Goal: Task Accomplishment & Management: Complete application form

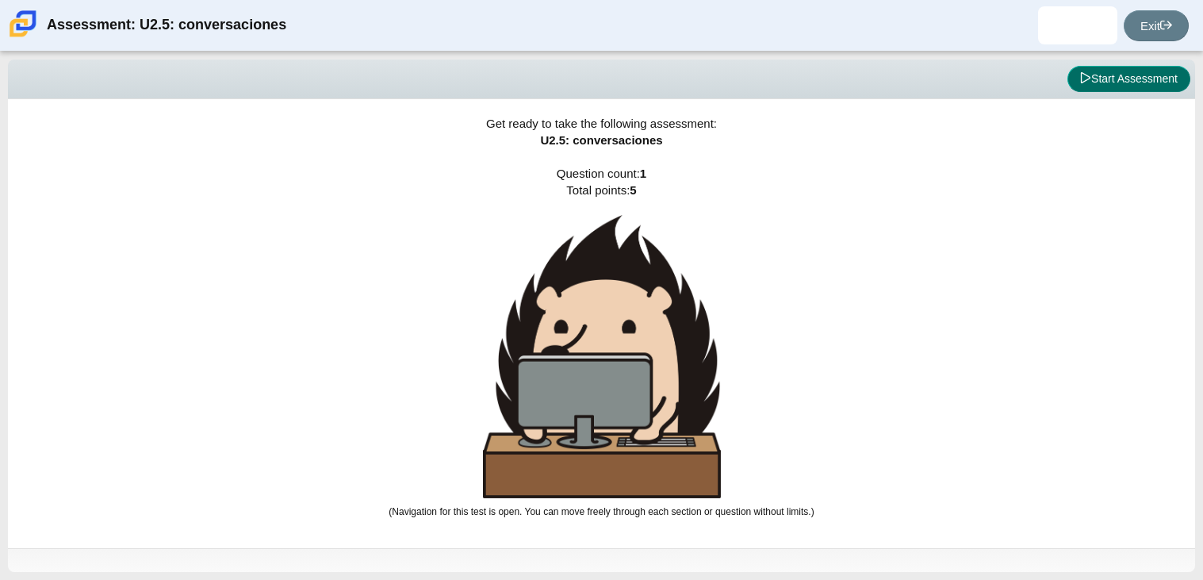
click at [1166, 86] on button "Start Assessment" at bounding box center [1128, 79] width 123 height 27
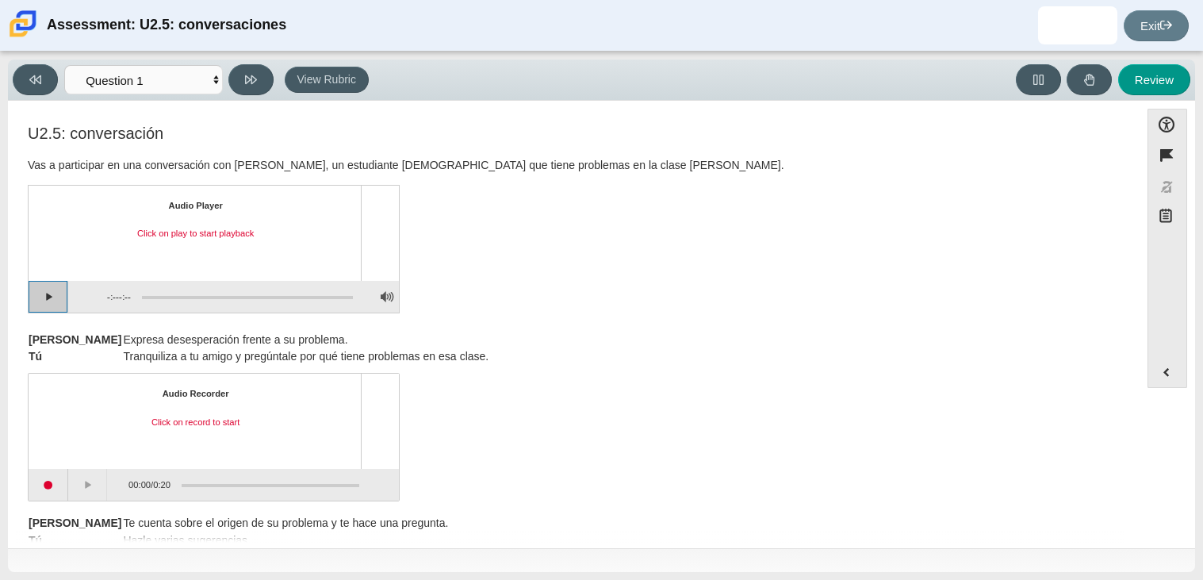
click at [57, 291] on button "Play" at bounding box center [49, 297] width 40 height 32
click at [57, 291] on button "Pause playback" at bounding box center [49, 297] width 40 height 32
click at [61, 295] on button "Continue playback" at bounding box center [49, 297] width 40 height 32
click at [54, 293] on button "Pause playback" at bounding box center [49, 297] width 40 height 32
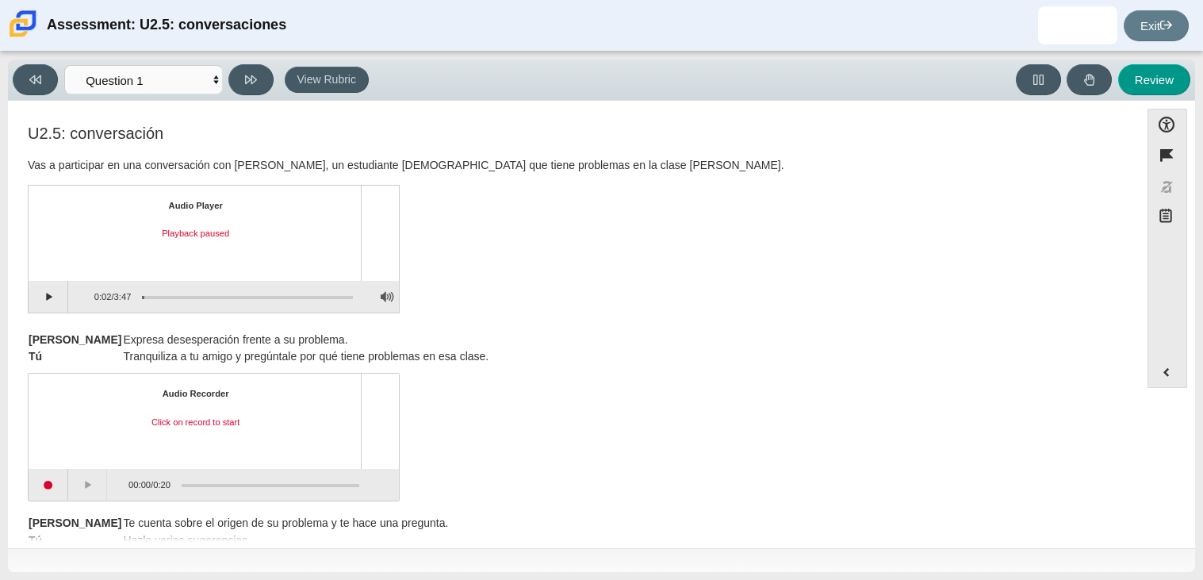
click at [580, 262] on div "U2.5: conversación Vas a participar en una conversación con [PERSON_NAME], un e…" at bounding box center [574, 220] width 1092 height 193
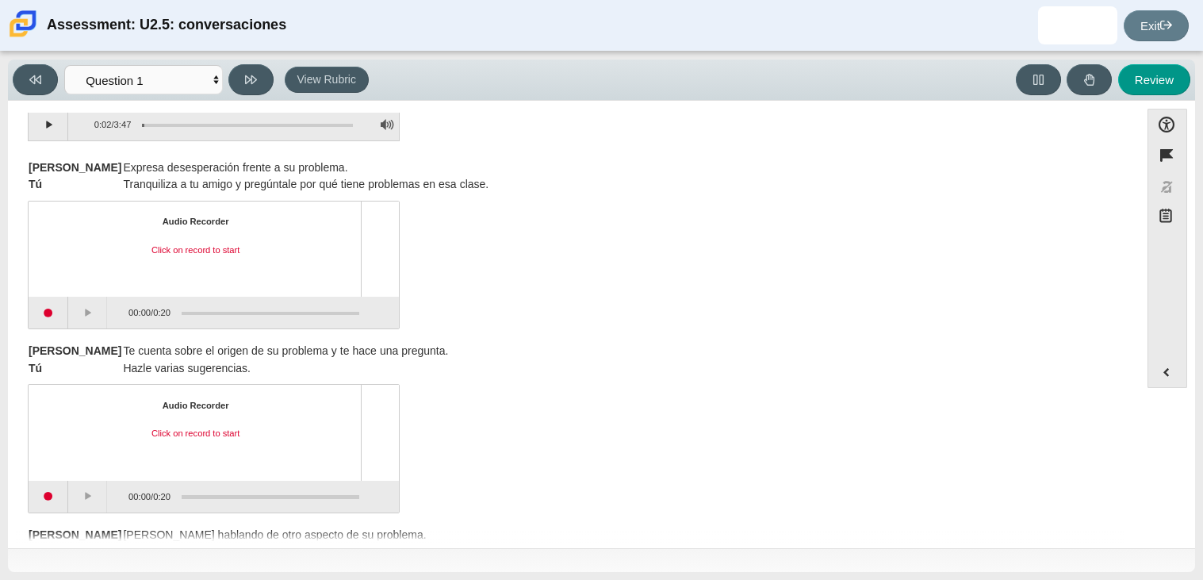
scroll to position [190, 0]
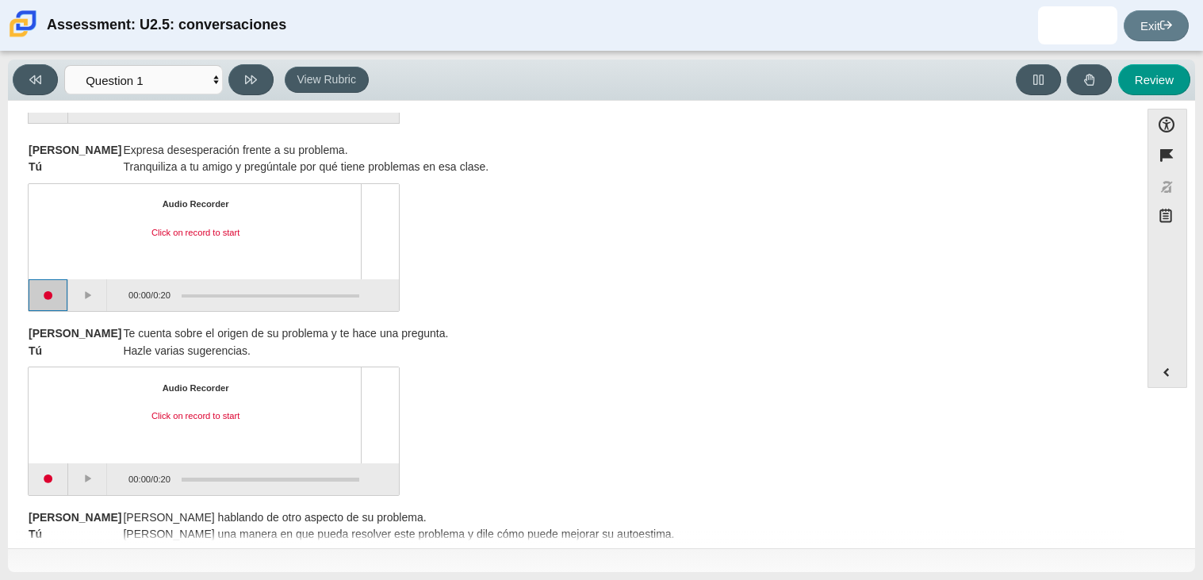
click at [44, 297] on button "Start recording" at bounding box center [49, 295] width 40 height 32
click at [44, 297] on button "Stop recording" at bounding box center [49, 295] width 41 height 32
click at [95, 280] on button "Pause" at bounding box center [88, 295] width 40 height 32
click at [36, 301] on button "Stop recording" at bounding box center [49, 295] width 40 height 32
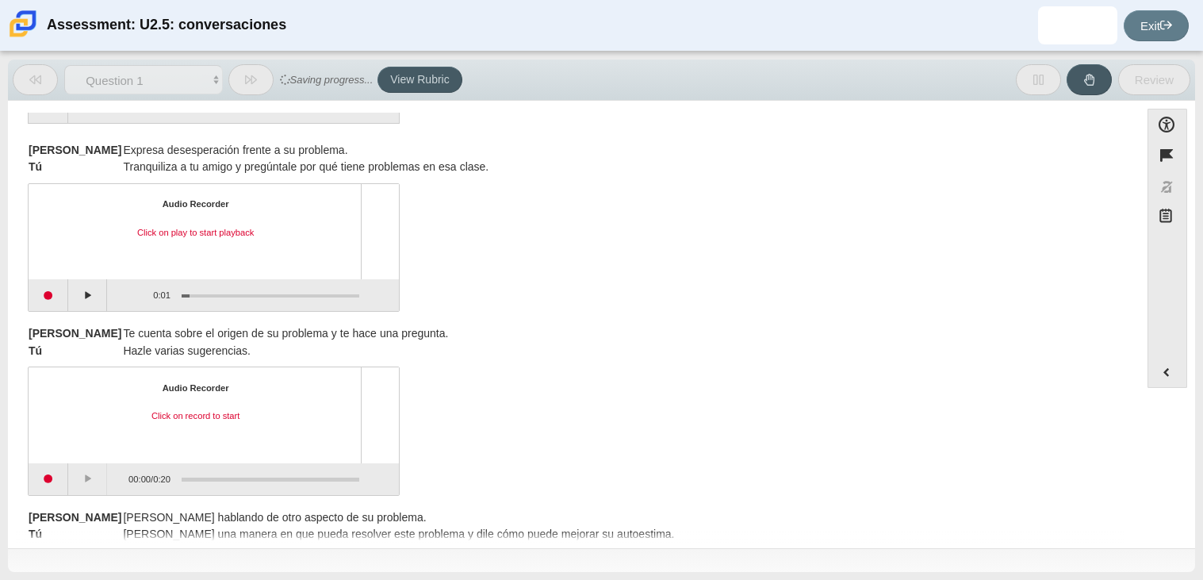
click at [572, 207] on div "Audio Recorder Click on play to start playback 0:01 / 0:01" at bounding box center [574, 249] width 1092 height 124
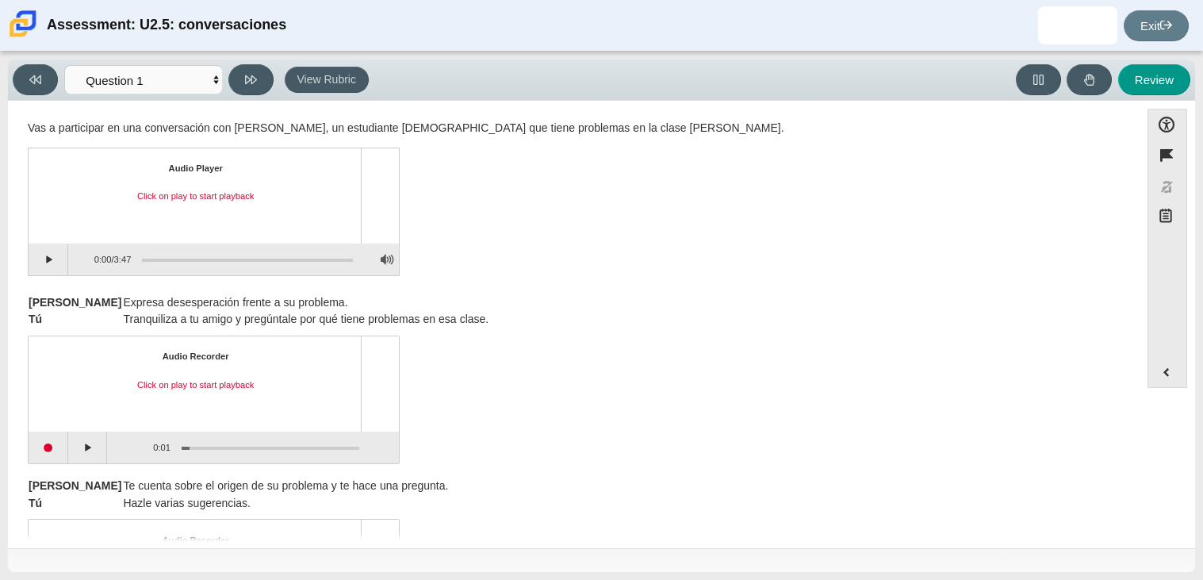
scroll to position [0, 0]
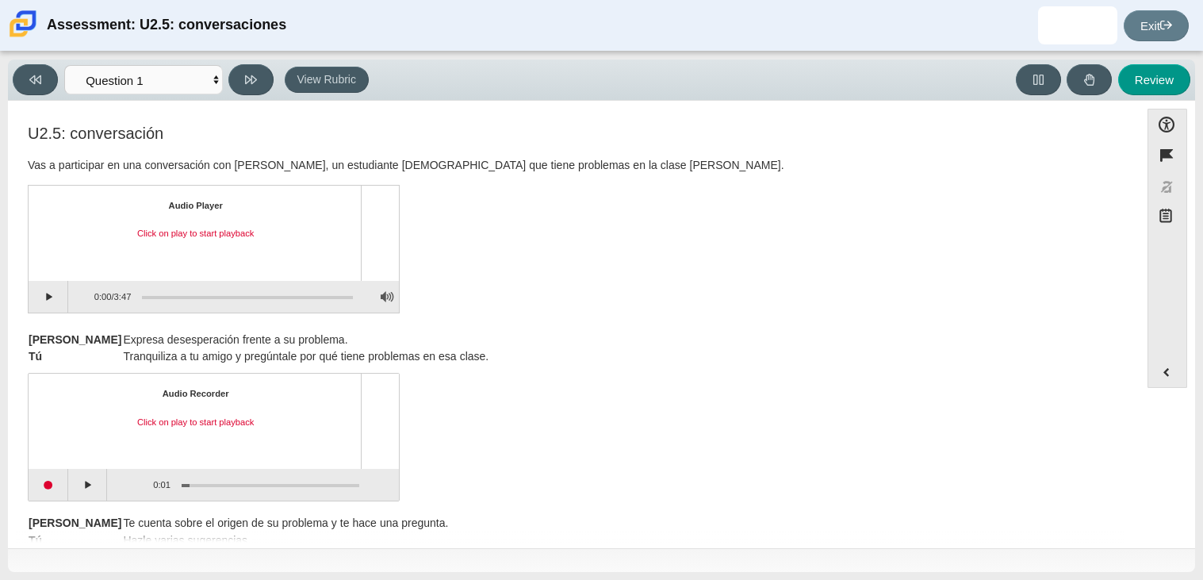
click at [586, 296] on div "U2.5: conversación Vas a participar en una conversación con [PERSON_NAME], un e…" at bounding box center [574, 220] width 1092 height 193
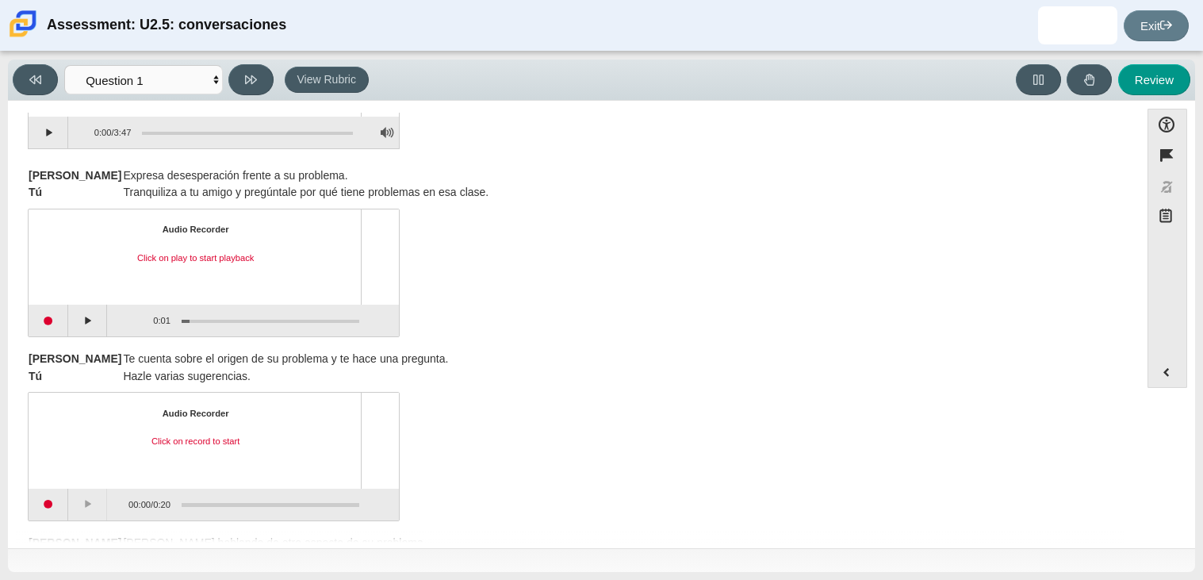
scroll to position [190, 0]
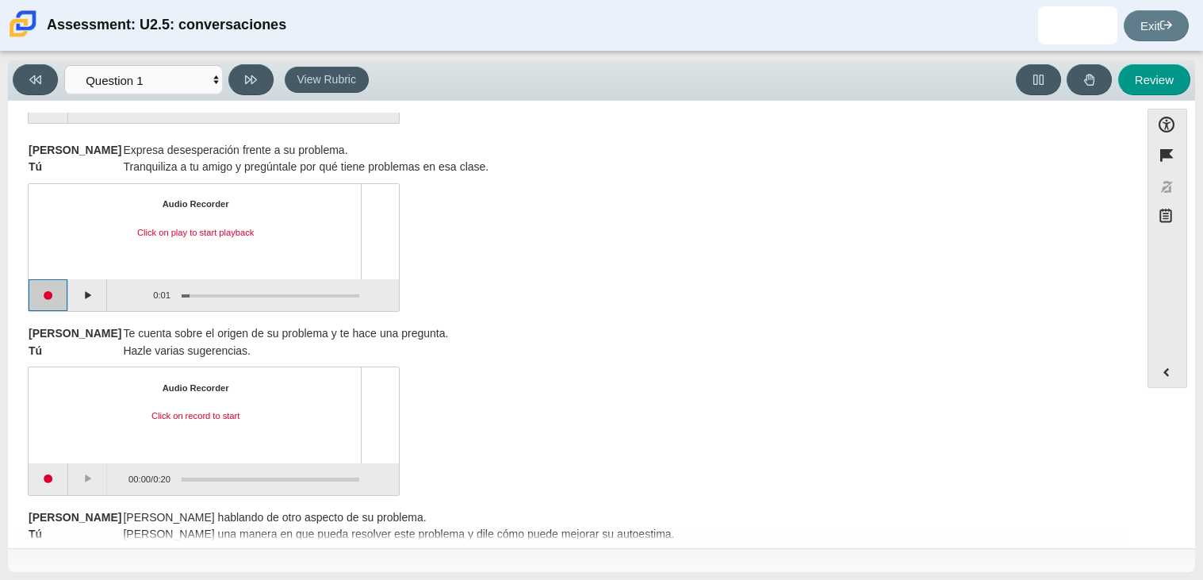
click at [36, 301] on button "Start recording" at bounding box center [49, 295] width 40 height 32
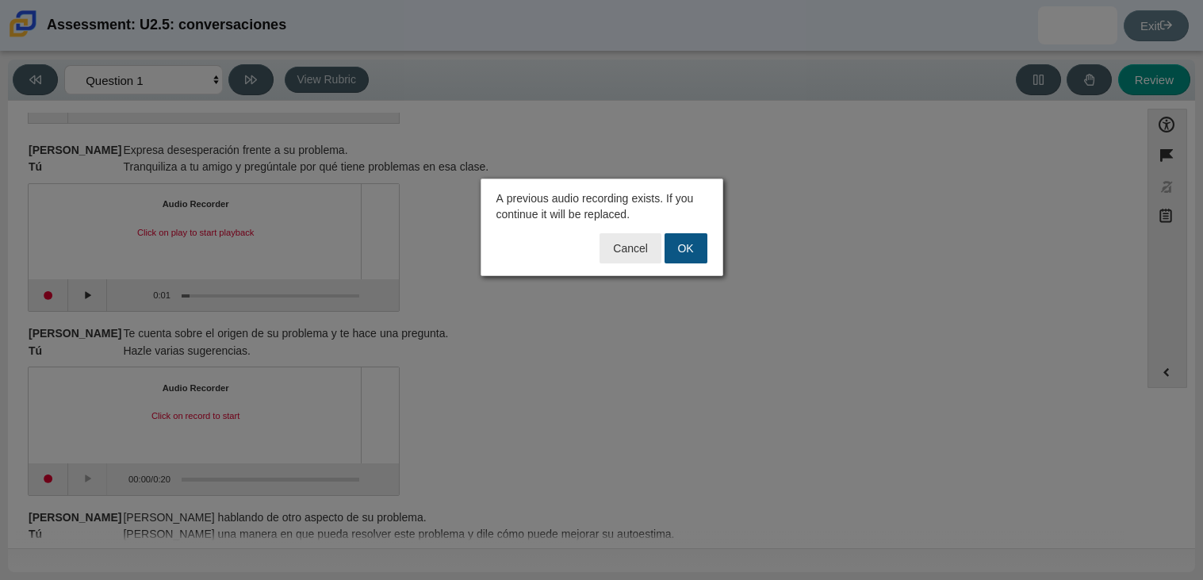
click at [701, 244] on button "OK" at bounding box center [685, 248] width 43 height 30
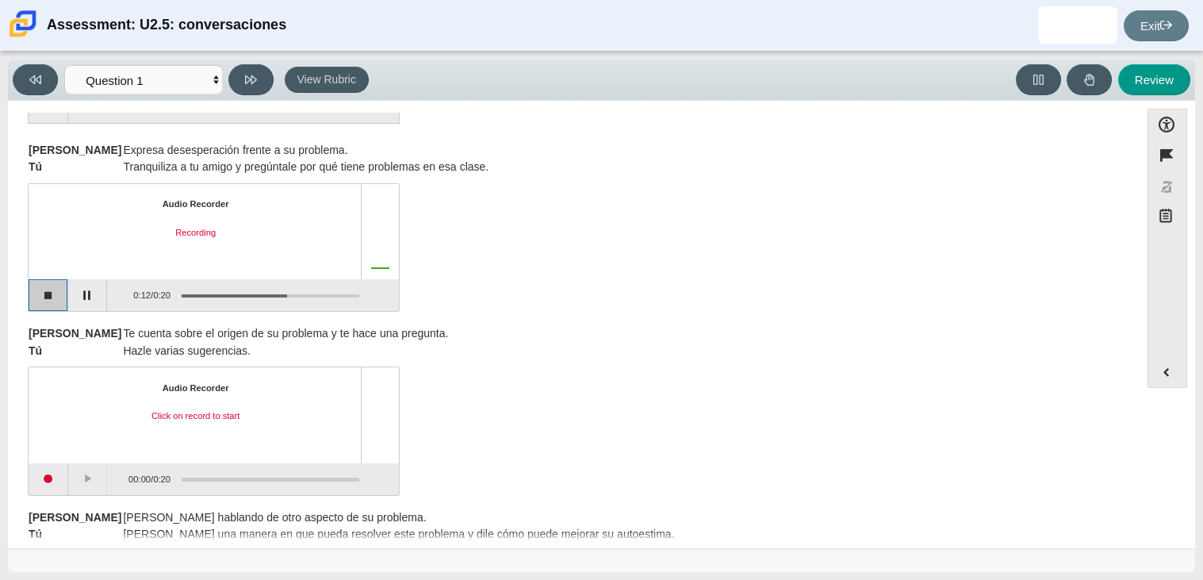
click at [52, 289] on button "Stop recording" at bounding box center [49, 295] width 40 height 32
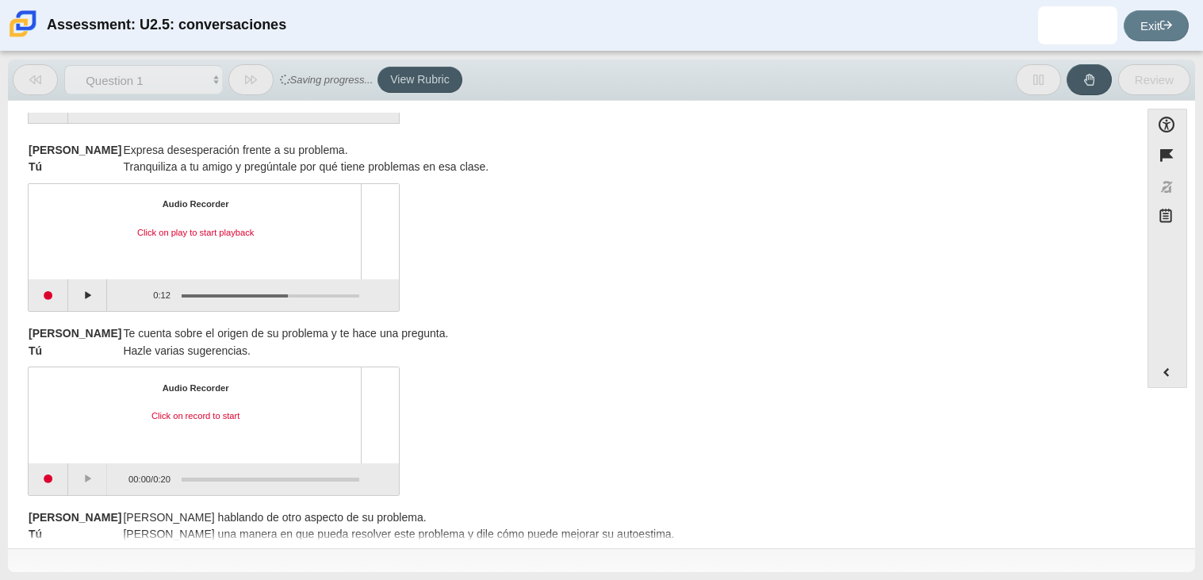
click at [653, 340] on div "[PERSON_NAME] cuenta sobre el origen de su problema y te hace una pregunta. Tú …" at bounding box center [574, 342] width 1092 height 34
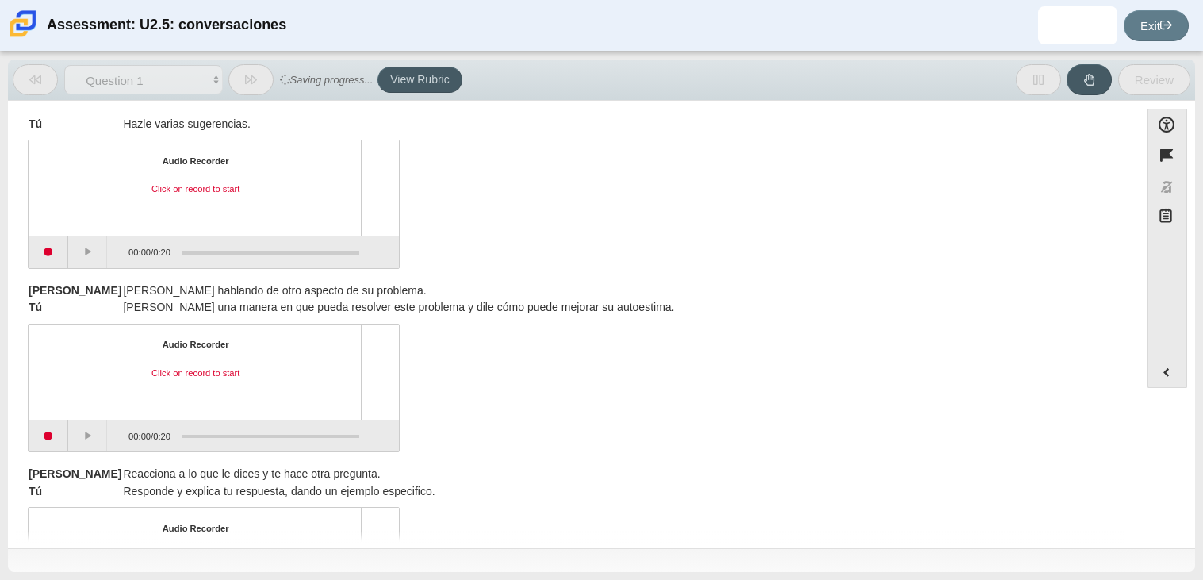
scroll to position [412, 0]
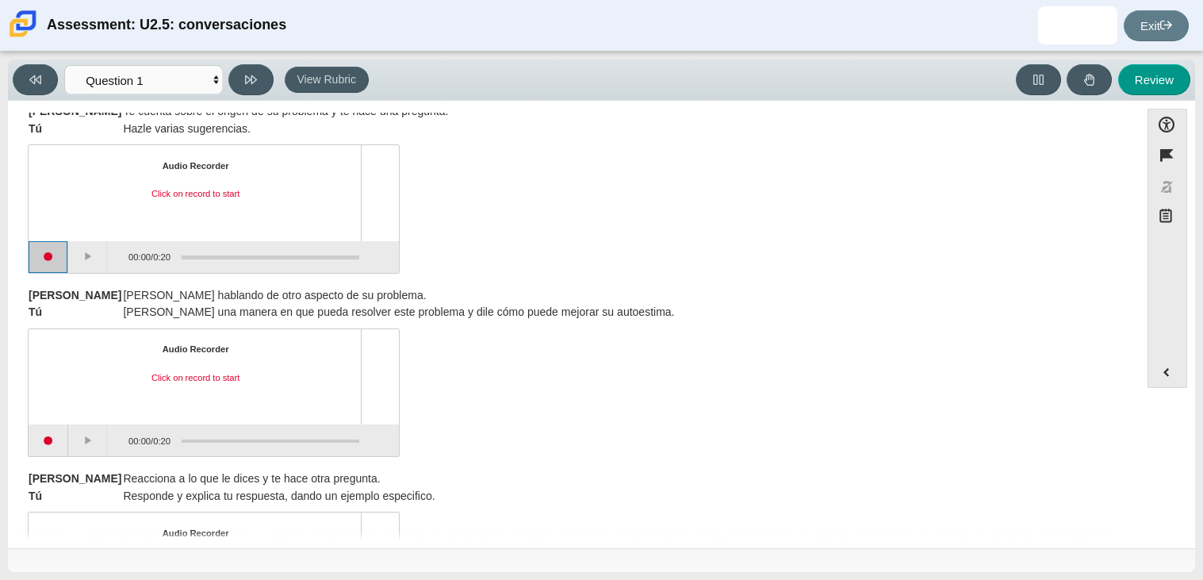
click at [48, 262] on button "Start recording" at bounding box center [49, 257] width 40 height 32
click at [52, 257] on button "Stop recording" at bounding box center [49, 257] width 40 height 32
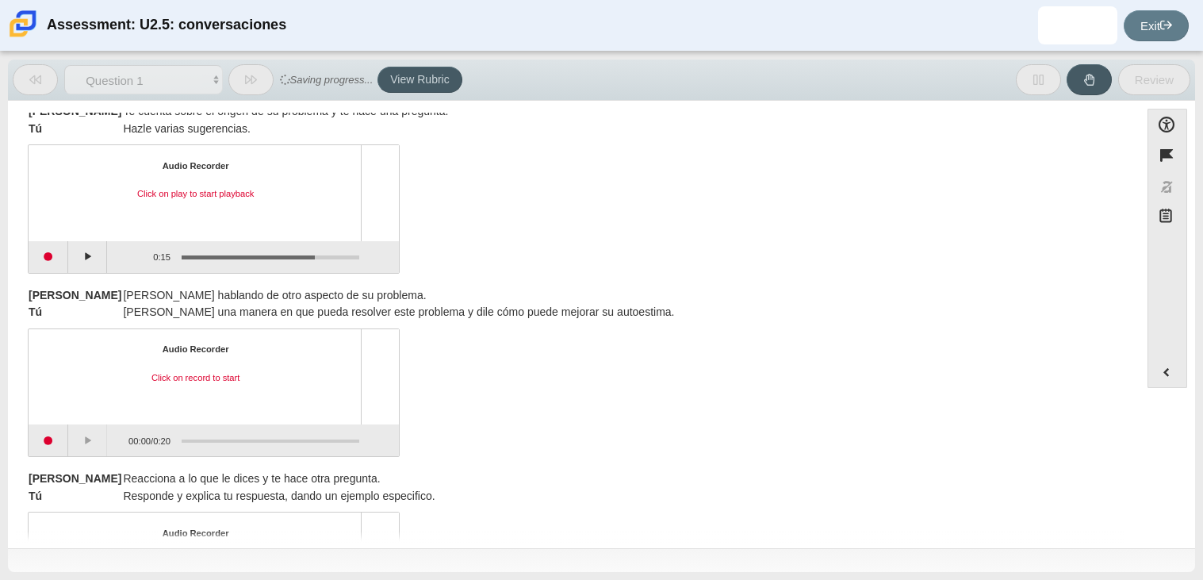
click at [726, 356] on div "Audio Recorder Click on record to start 00:00 / 0:20" at bounding box center [574, 394] width 1092 height 124
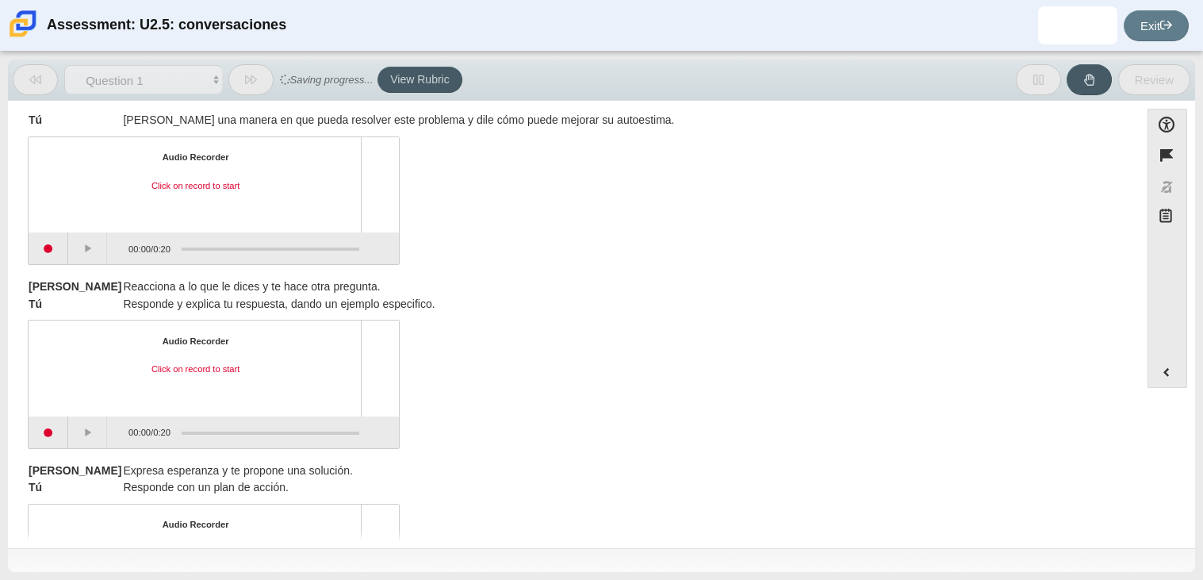
scroll to position [602, 0]
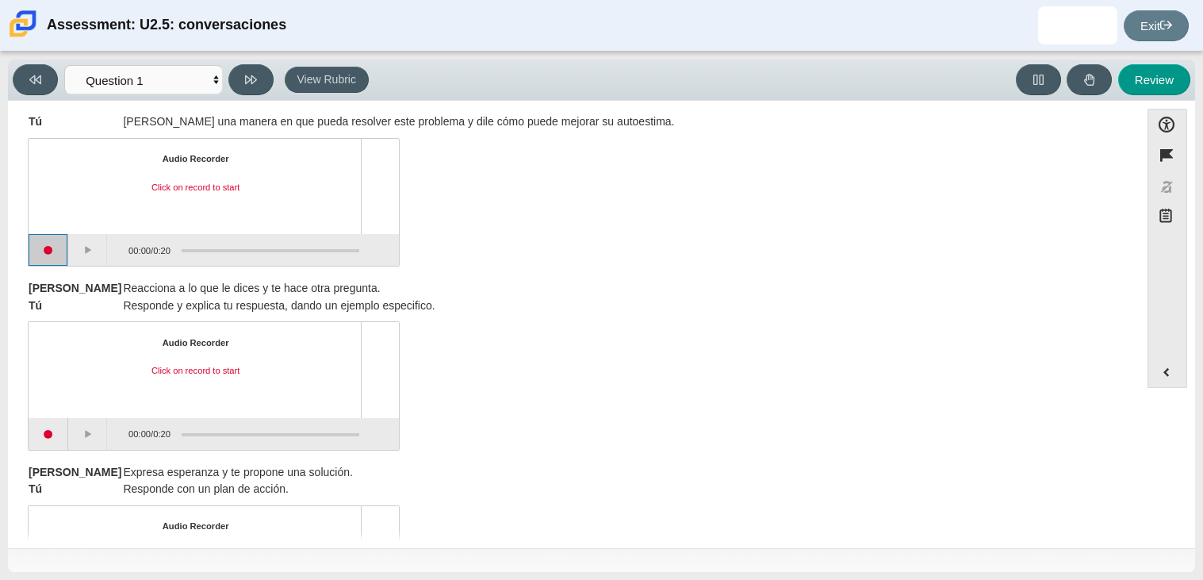
click at [62, 252] on button "Start recording" at bounding box center [49, 250] width 40 height 32
click at [62, 252] on button "Stop recording" at bounding box center [49, 250] width 40 height 32
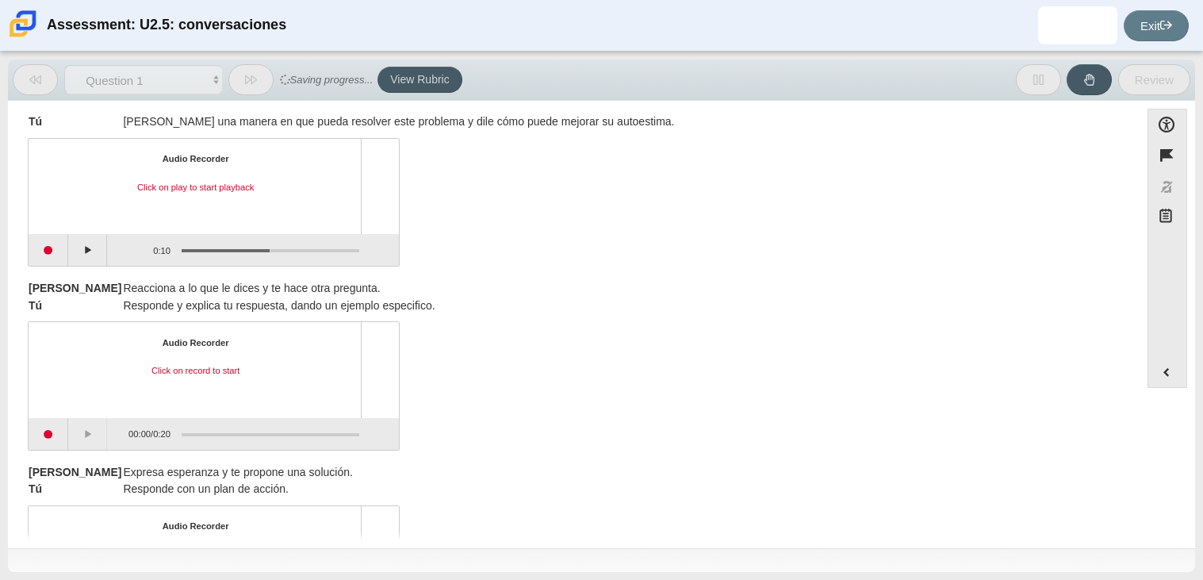
click at [642, 304] on div "[PERSON_NAME] a lo que le dices y te hace otra pregunta. Tú Responde y explica …" at bounding box center [574, 297] width 1092 height 34
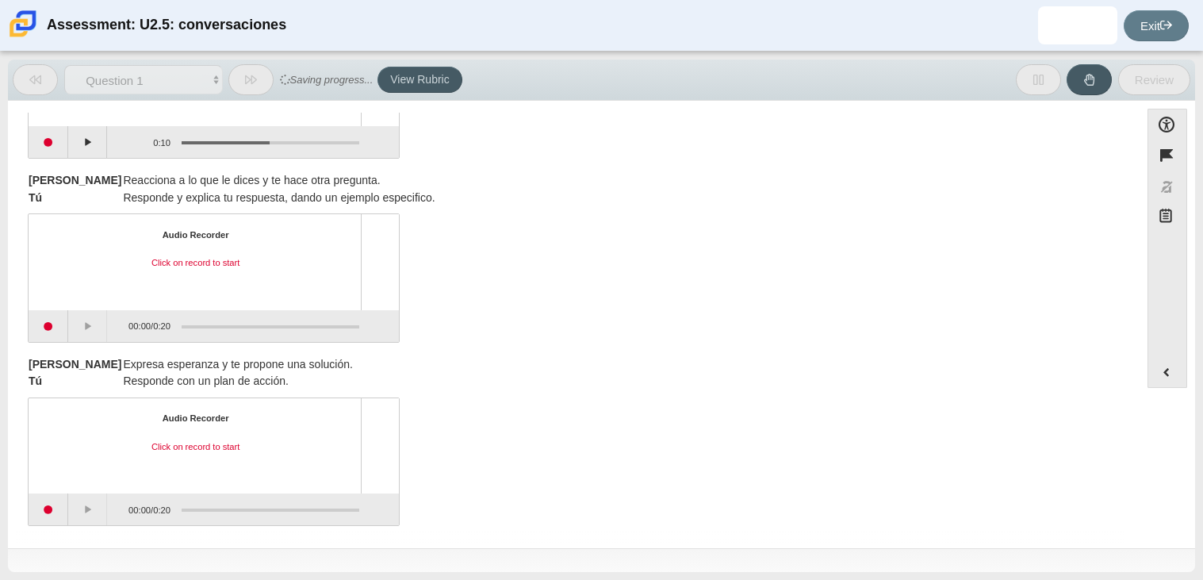
scroll to position [714, 0]
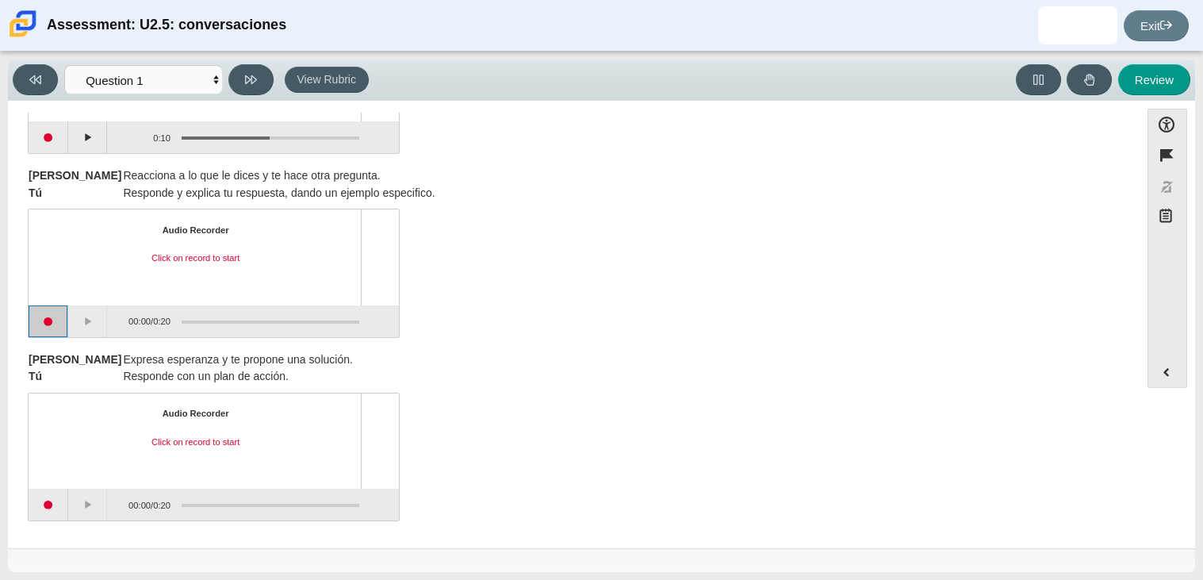
click at [34, 328] on button "Start recording" at bounding box center [49, 321] width 40 height 32
click at [57, 323] on button "Stop recording" at bounding box center [49, 321] width 40 height 32
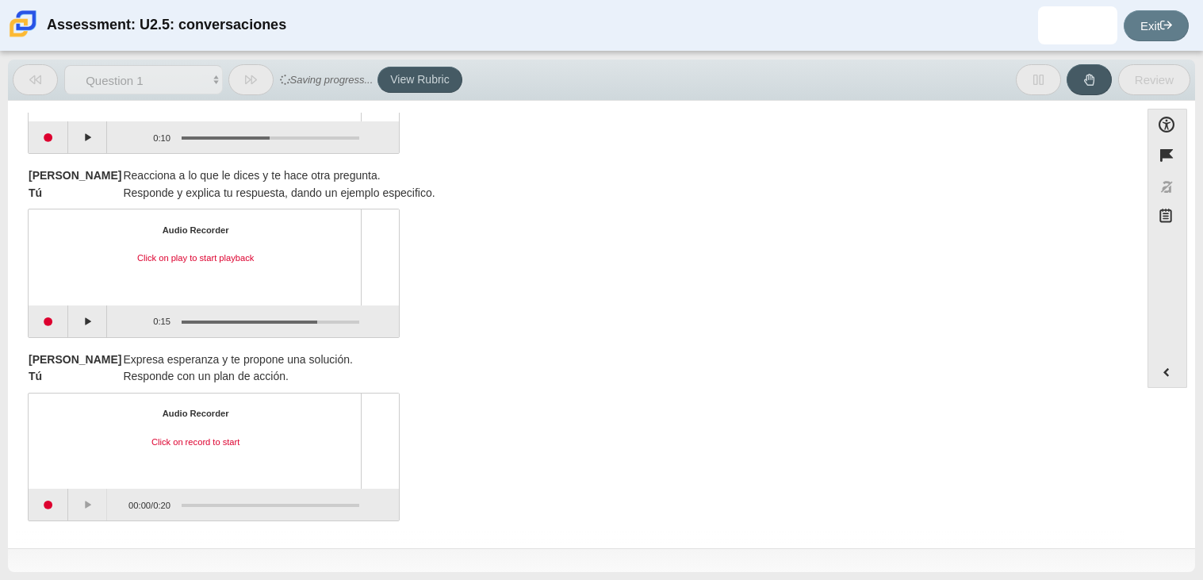
click at [615, 347] on div "[PERSON_NAME] Expresa esperanza y te propone una solución. Tú Responde con un p…" at bounding box center [574, 434] width 1092 height 174
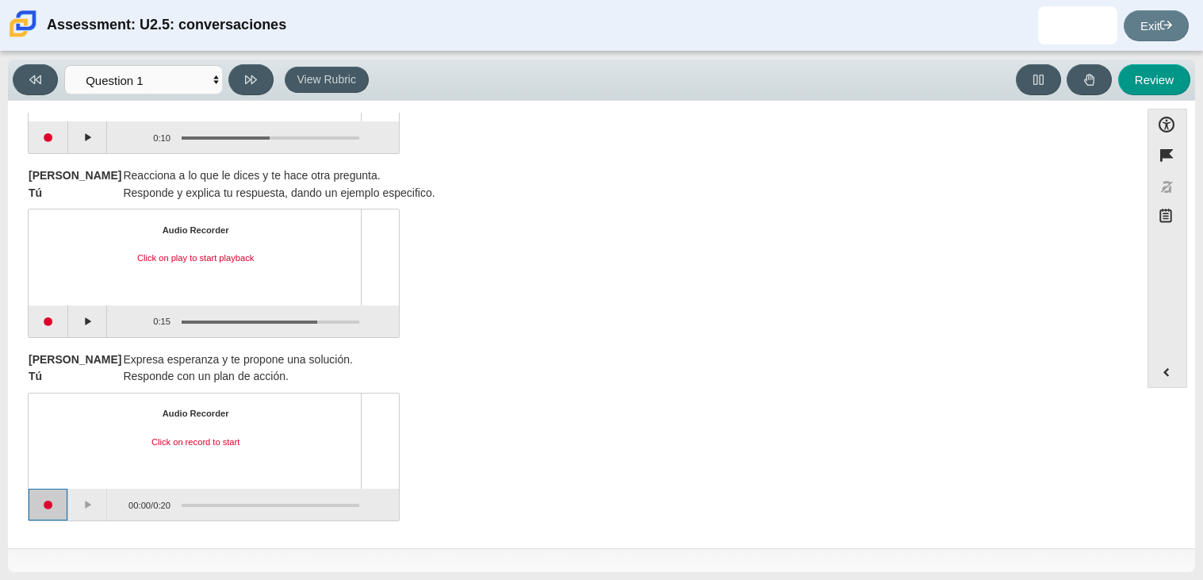
click at [52, 492] on button "Start recording" at bounding box center [49, 504] width 40 height 32
click at [56, 511] on button "Stop recording" at bounding box center [49, 504] width 40 height 32
click at [755, 301] on div "Audio Recorder Click on play to start playback 0:15 / 0:15" at bounding box center [574, 274] width 1092 height 124
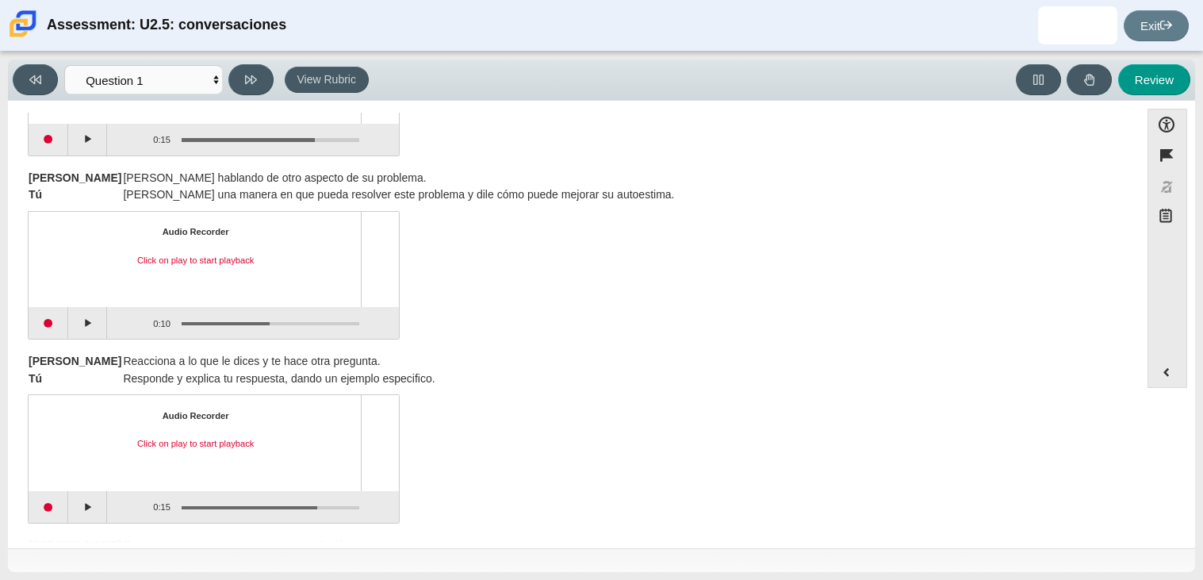
scroll to position [524, 0]
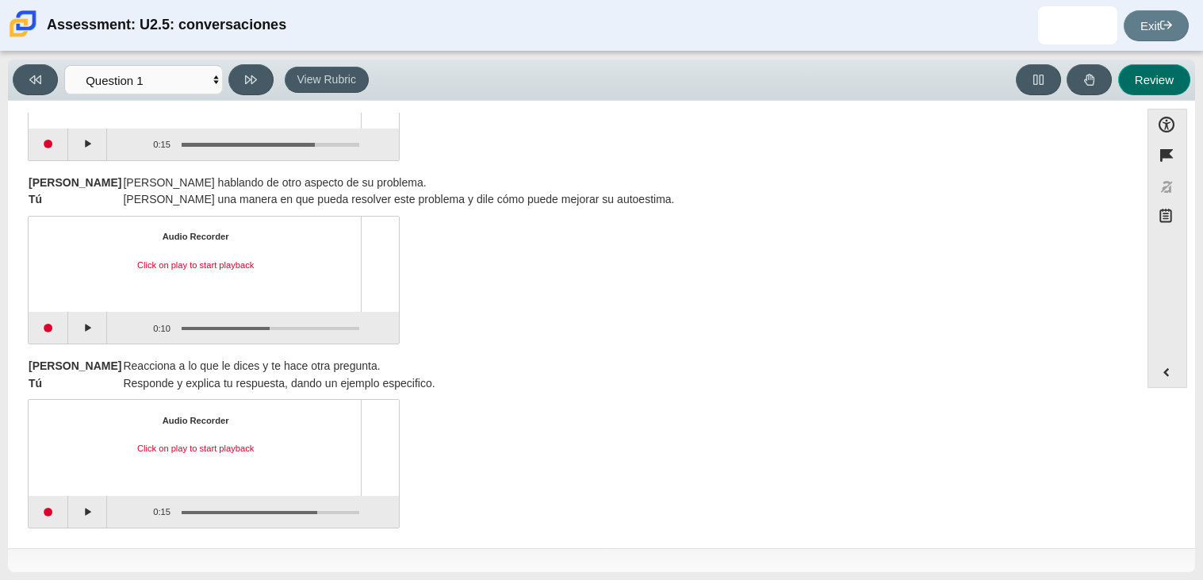
click at [1164, 86] on button "Review" at bounding box center [1154, 79] width 72 height 31
select select "review"
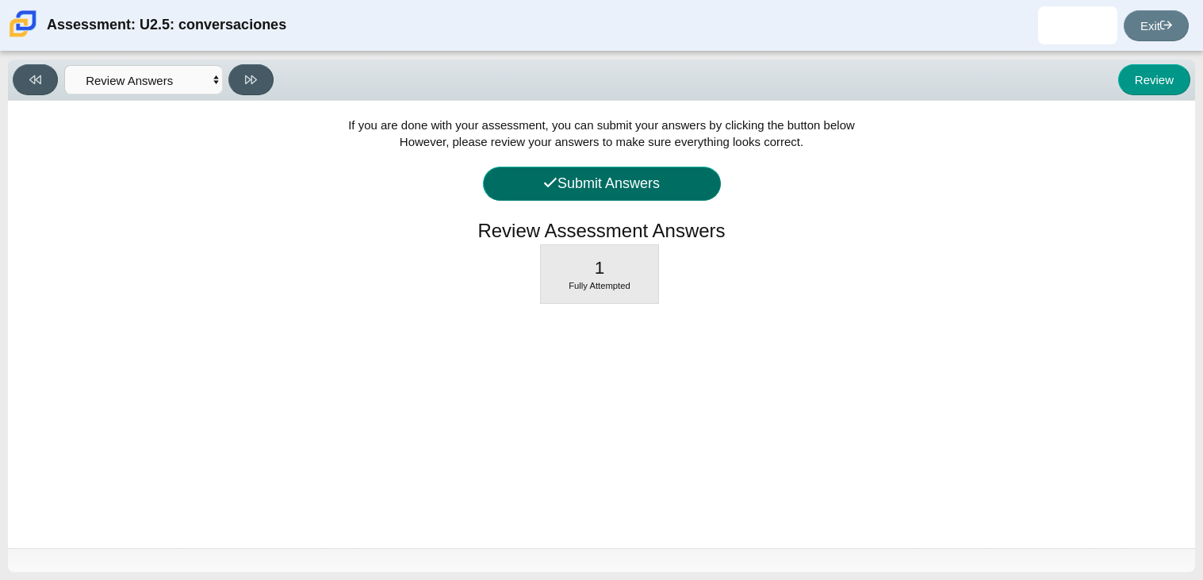
click at [581, 186] on button "Submit Answers" at bounding box center [602, 184] width 238 height 34
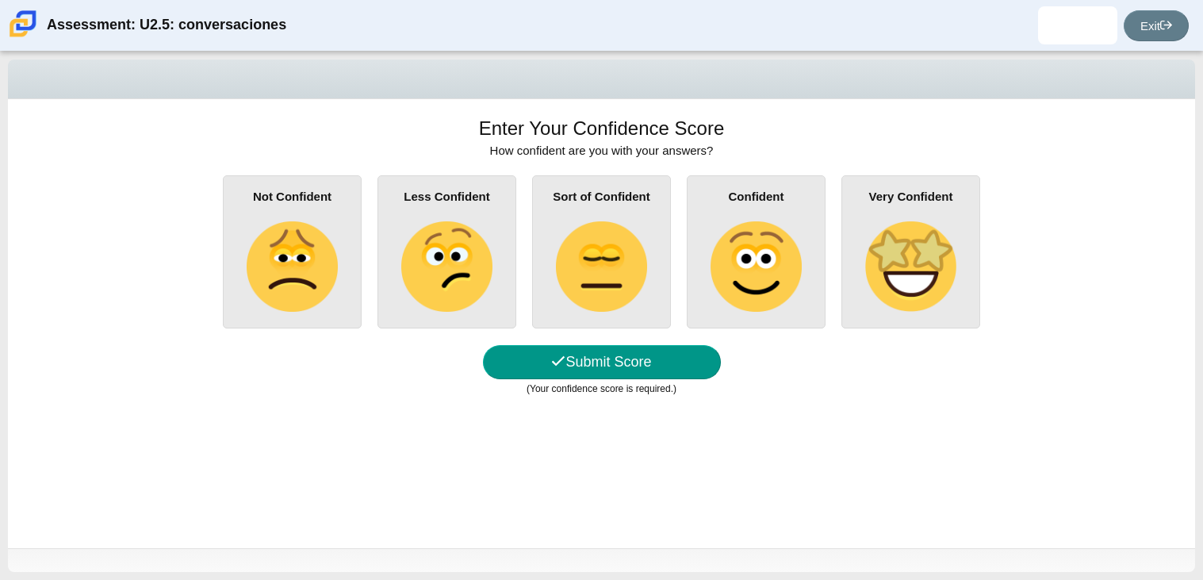
click at [793, 274] on img at bounding box center [755, 266] width 90 height 90
click at [0, 0] on input "Confident" at bounding box center [0, 0] width 0 height 0
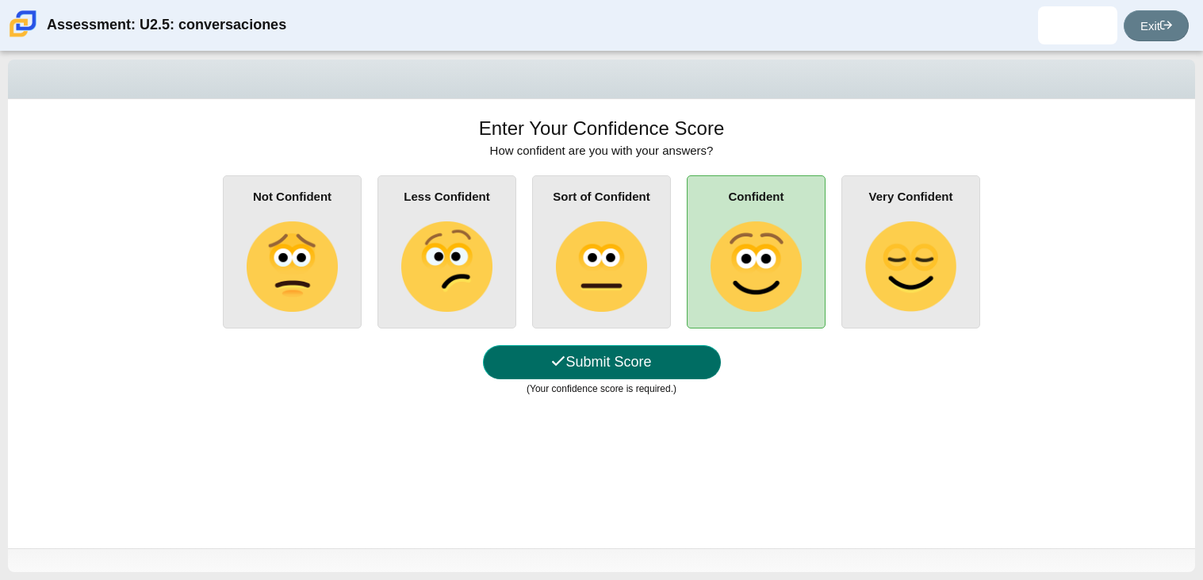
click at [669, 373] on button "Submit Score" at bounding box center [602, 362] width 238 height 34
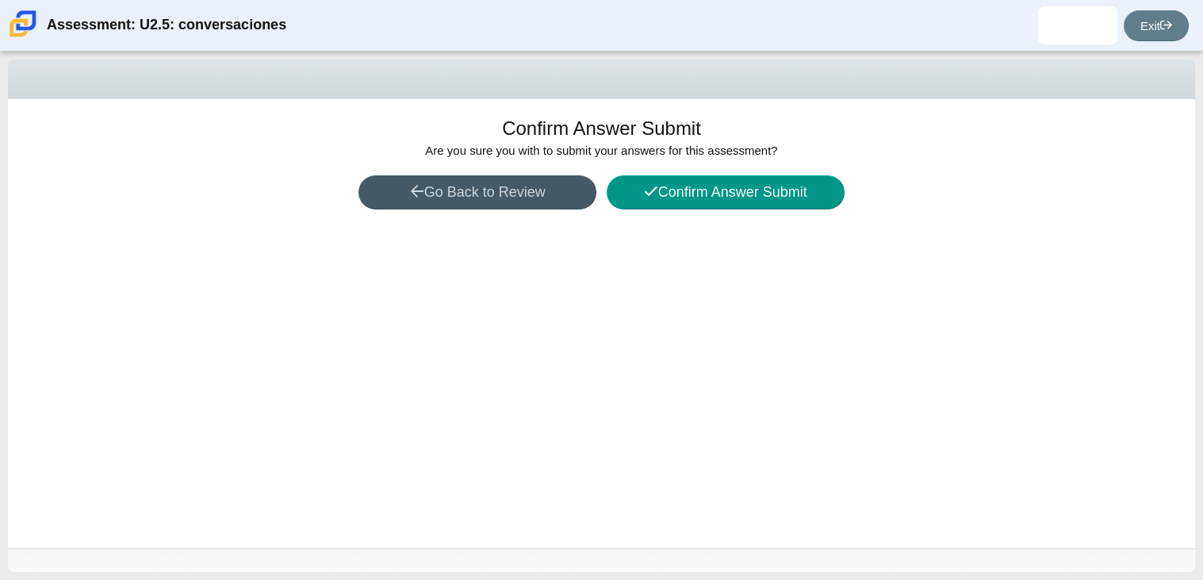
click at [733, 239] on div "Confirm Answer Submit Are you sure you with to submit your answers for this ass…" at bounding box center [601, 323] width 1187 height 449
click at [702, 201] on button "Confirm Answer Submit" at bounding box center [726, 192] width 238 height 34
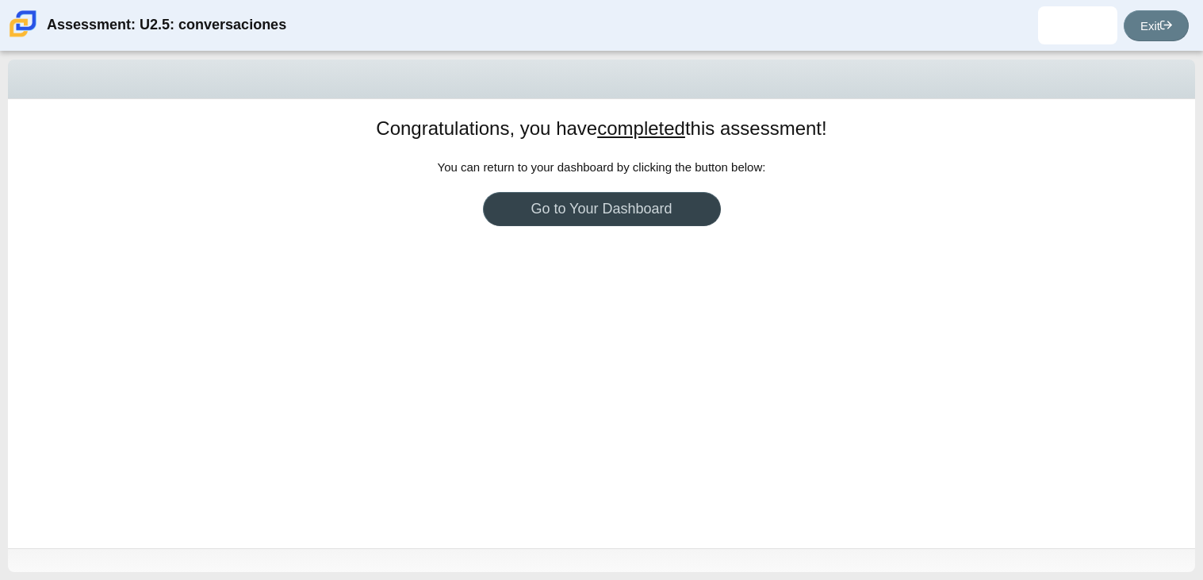
click at [578, 224] on link "Go to Your Dashboard" at bounding box center [602, 209] width 238 height 34
